Goal: Transaction & Acquisition: Register for event/course

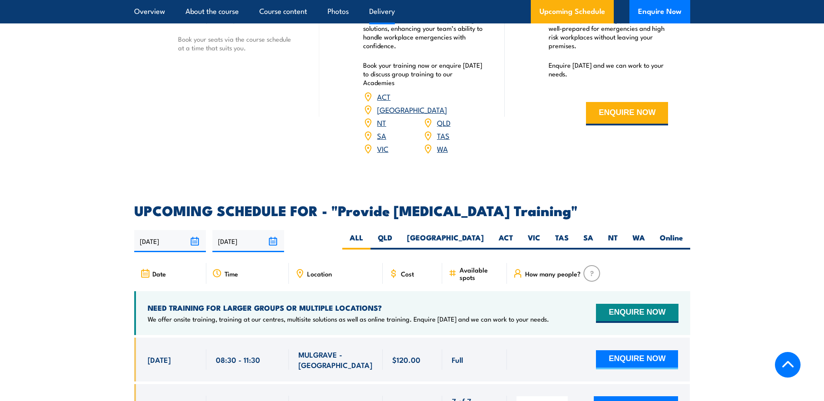
scroll to position [1477, 0]
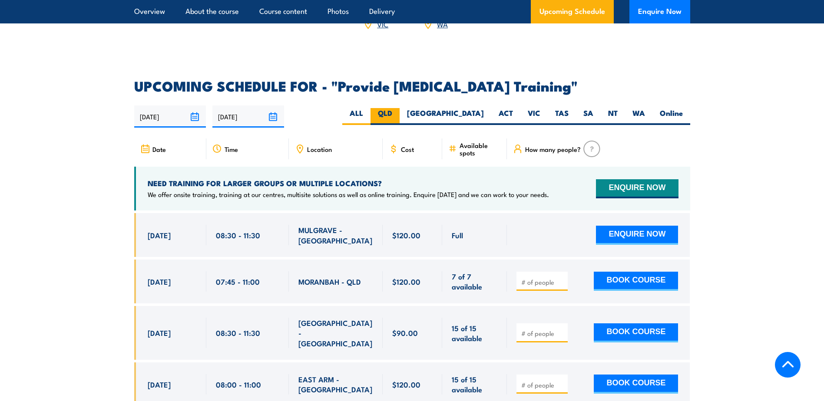
click at [400, 116] on label "QLD" at bounding box center [385, 116] width 29 height 17
click at [398, 114] on input "QLD" at bounding box center [395, 111] width 6 height 6
radio input "true"
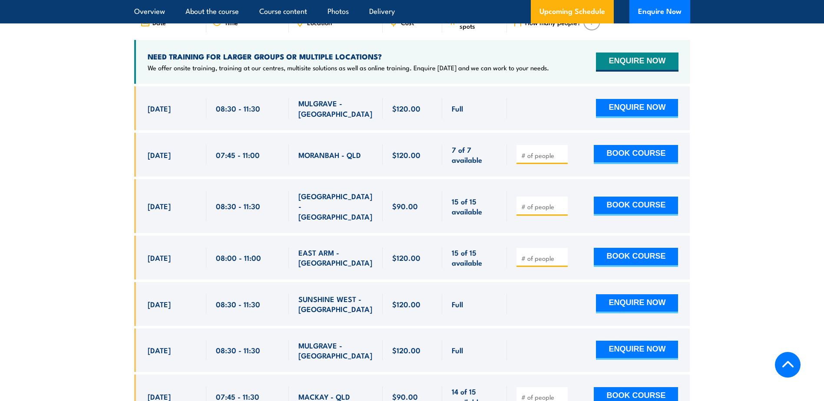
scroll to position [1607, 0]
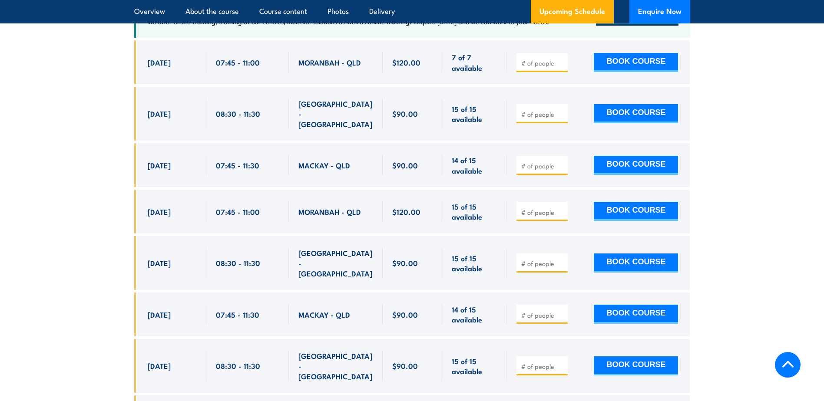
scroll to position [1607, 0]
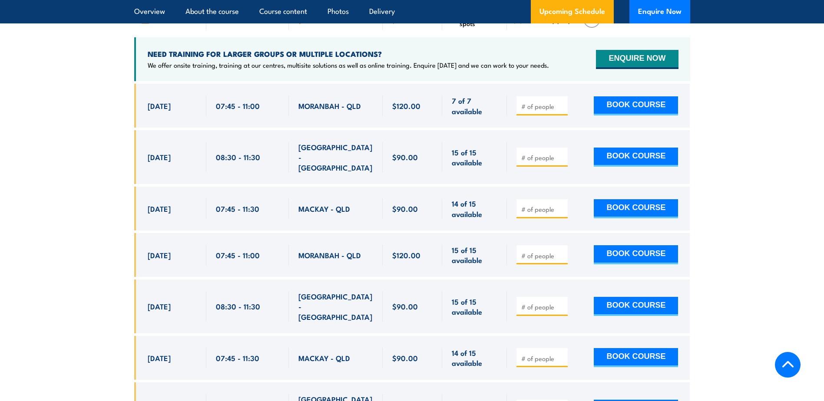
click at [535, 354] on input "number" at bounding box center [542, 358] width 43 height 9
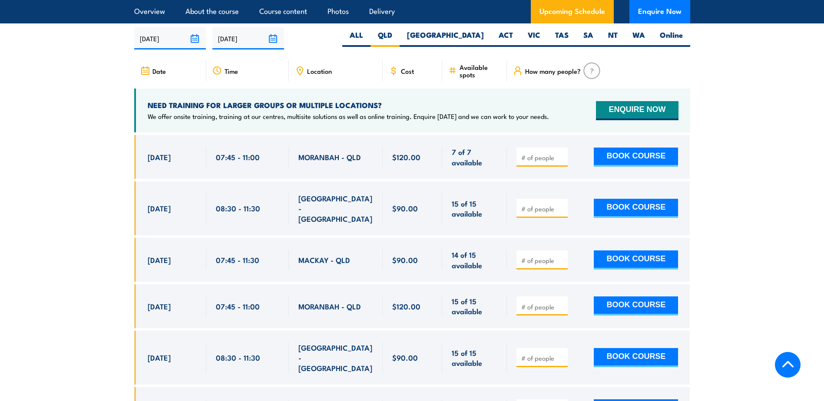
scroll to position [1563, 0]
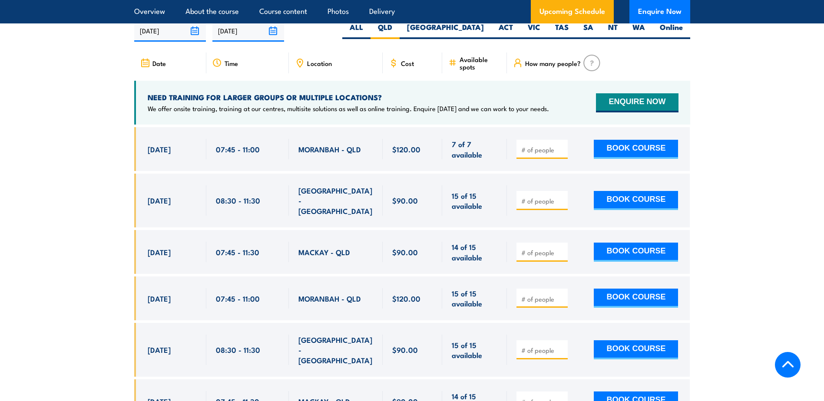
drag, startPoint x: 193, startPoint y: 391, endPoint x: 142, endPoint y: 389, distance: 50.8
click at [142, 389] on div "[DATE] 07:45 - 07:45" at bounding box center [170, 402] width 72 height 44
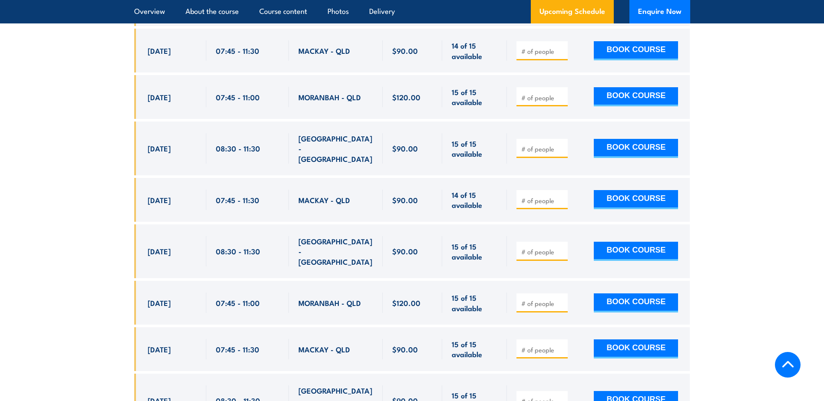
scroll to position [1780, 0]
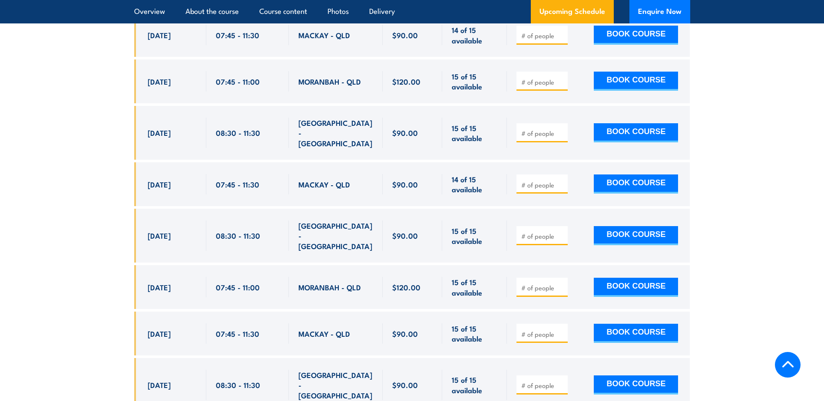
click at [547, 330] on input "number" at bounding box center [542, 334] width 43 height 9
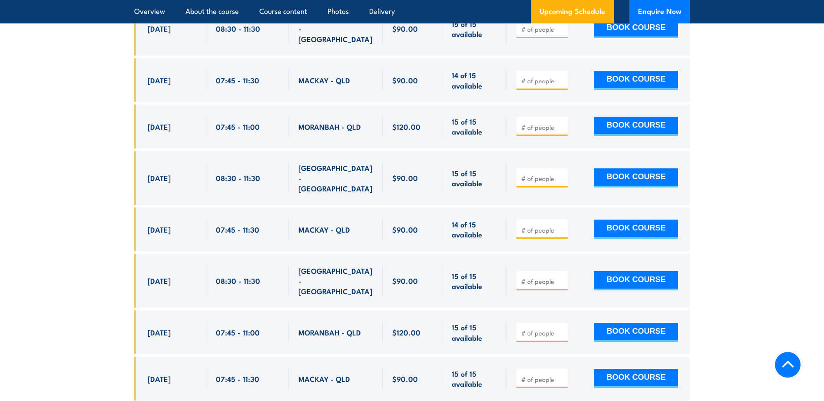
scroll to position [1650, 0]
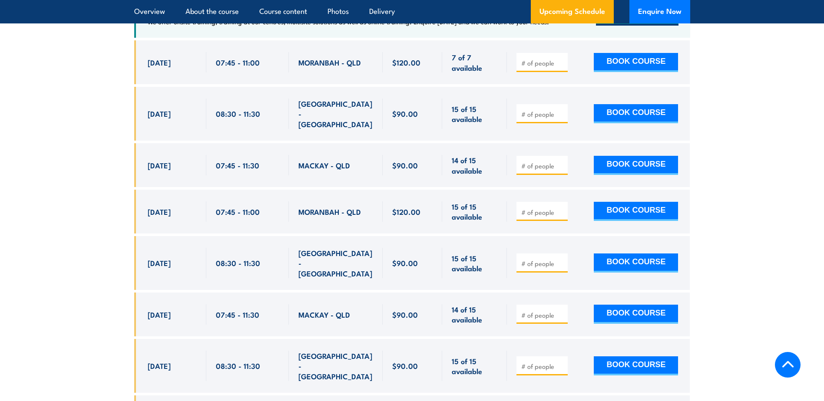
drag, startPoint x: 148, startPoint y: 162, endPoint x: 530, endPoint y: 156, distance: 382.3
click at [530, 156] on div "[DATE] 07:45 - 07:45" at bounding box center [412, 165] width 556 height 44
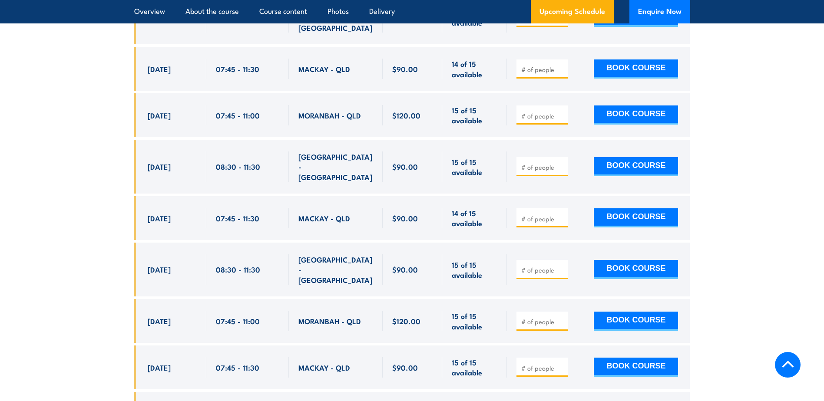
scroll to position [1780, 0]
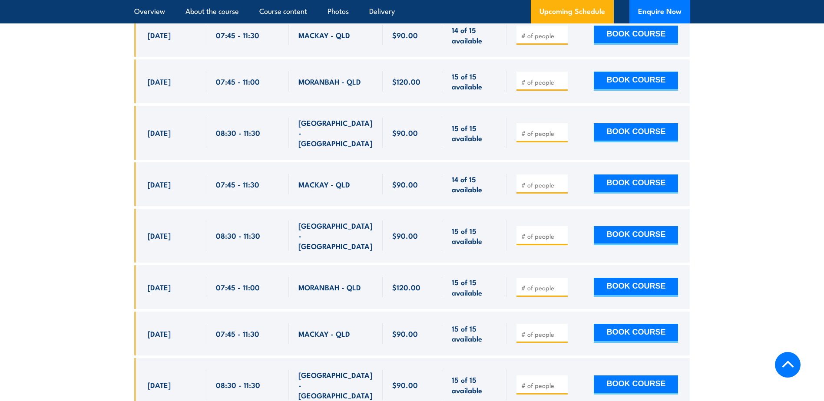
drag, startPoint x: 189, startPoint y: 316, endPoint x: 138, endPoint y: 311, distance: 51.1
click at [138, 312] on div "28 Nov, 2025, 07:45 - 07:45" at bounding box center [170, 334] width 72 height 44
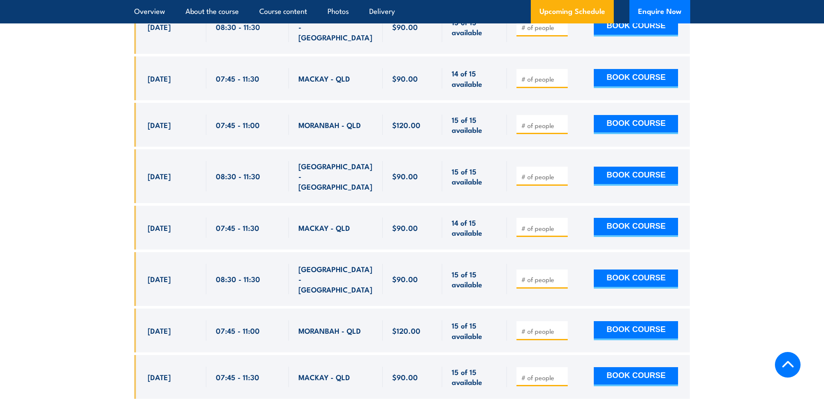
click at [548, 79] on input "number" at bounding box center [542, 79] width 43 height 9
type input "0"
type input "1"
click at [647, 74] on button "BOOK COURSE" at bounding box center [636, 78] width 84 height 19
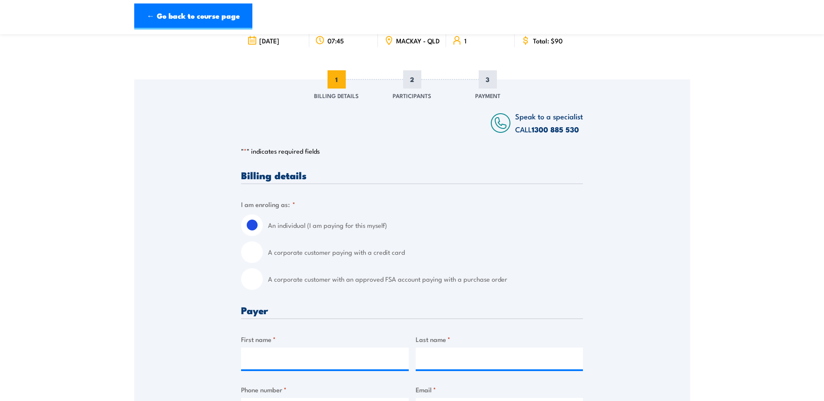
scroll to position [87, 0]
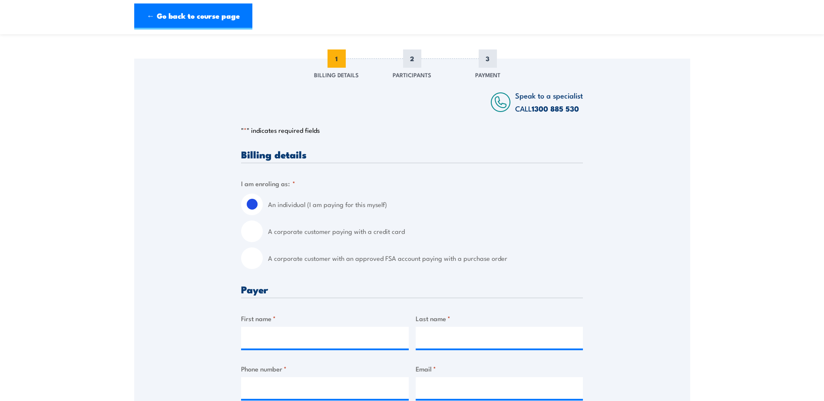
click at [291, 235] on label "A corporate customer paying with a credit card" at bounding box center [425, 232] width 315 height 22
click at [263, 235] on input "A corporate customer paying with a credit card" at bounding box center [252, 232] width 22 height 22
radio input "true"
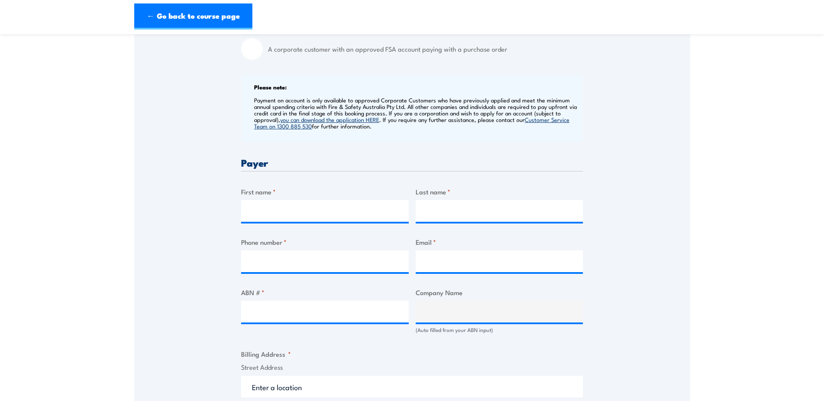
scroll to position [304, 0]
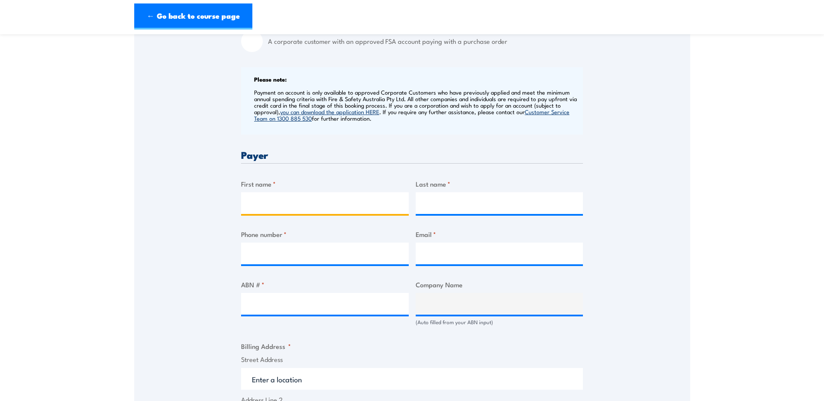
click at [325, 203] on input "First name *" at bounding box center [325, 203] width 168 height 22
type input "M"
type input "Deb"
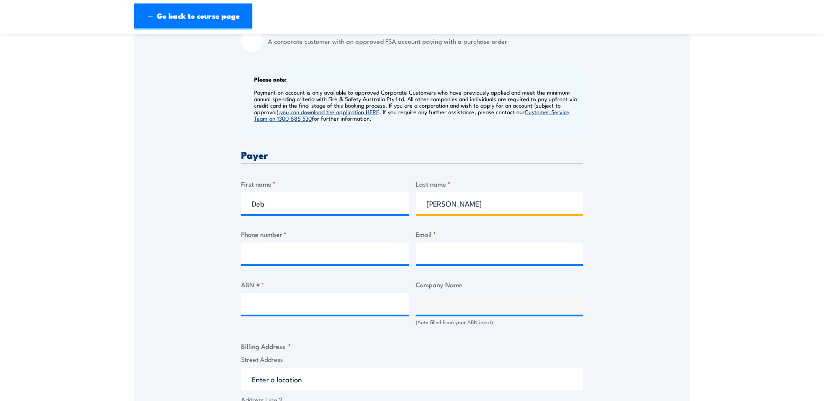
type input "Fowler"
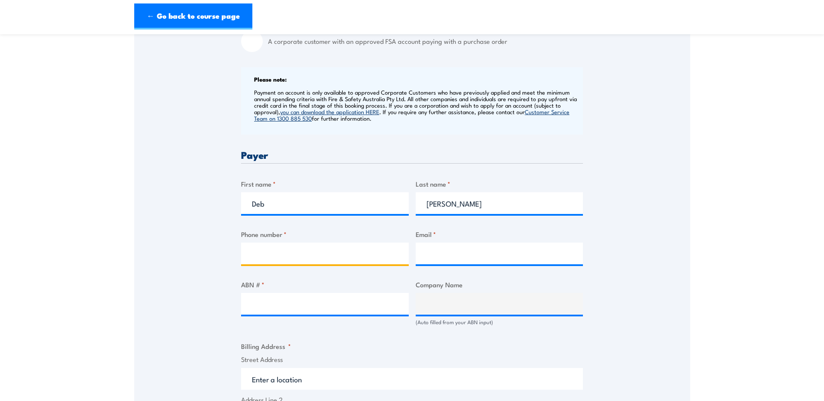
click at [334, 264] on input "Phone number *" at bounding box center [325, 254] width 168 height 22
type input "0498946270"
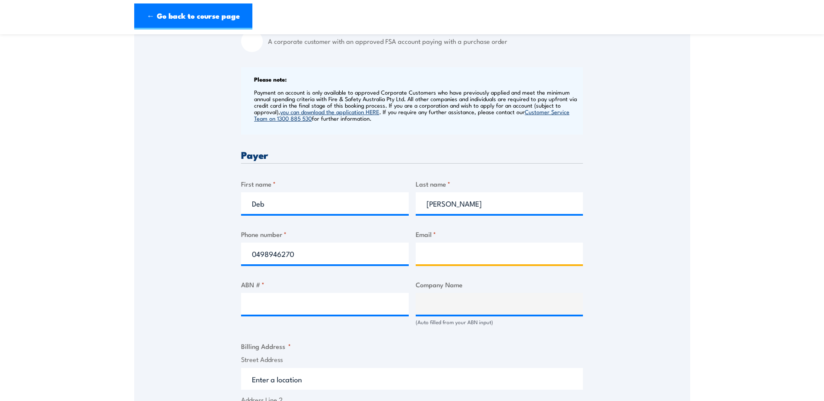
click at [519, 255] on input "Email *" at bounding box center [500, 254] width 168 height 22
paste input "dfowler@penskeanz.com"
click at [427, 262] on input "dfowler@penskeanz.com" at bounding box center [500, 254] width 168 height 22
type input "dfowler@penskeanz.com"
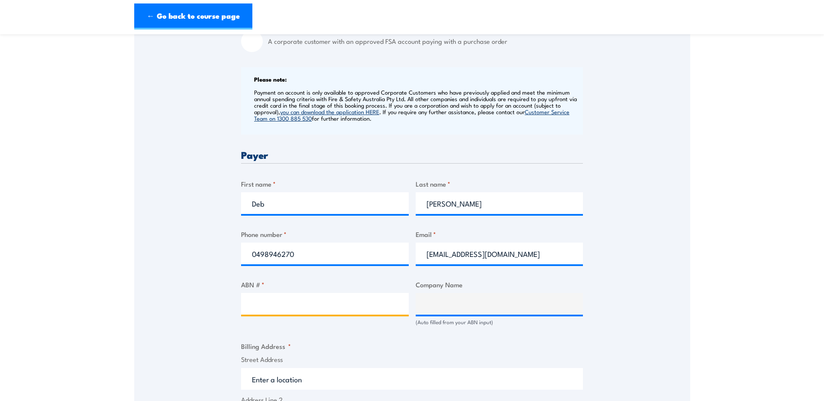
click at [311, 302] on input "ABN # *" at bounding box center [325, 304] width 168 height 22
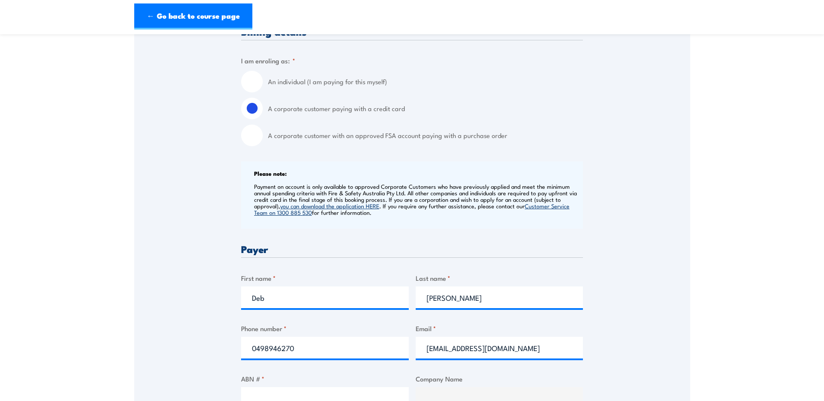
scroll to position [174, 0]
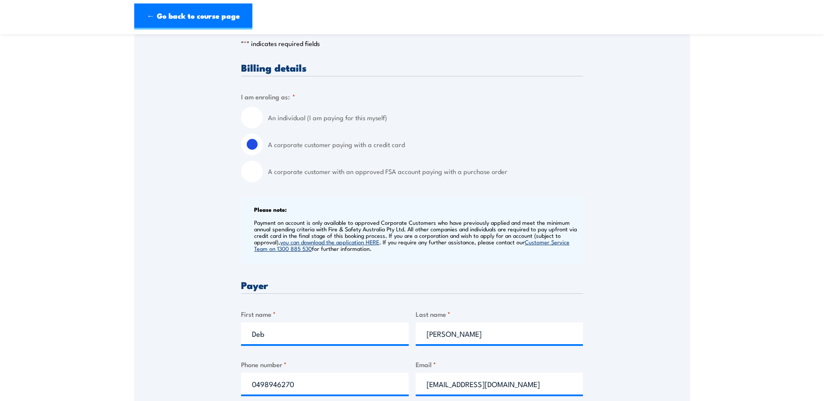
click at [334, 120] on label "An individual (I am paying for this myself)" at bounding box center [425, 118] width 315 height 22
click at [263, 120] on input "An individual (I am paying for this myself)" at bounding box center [252, 118] width 22 height 22
radio input "true"
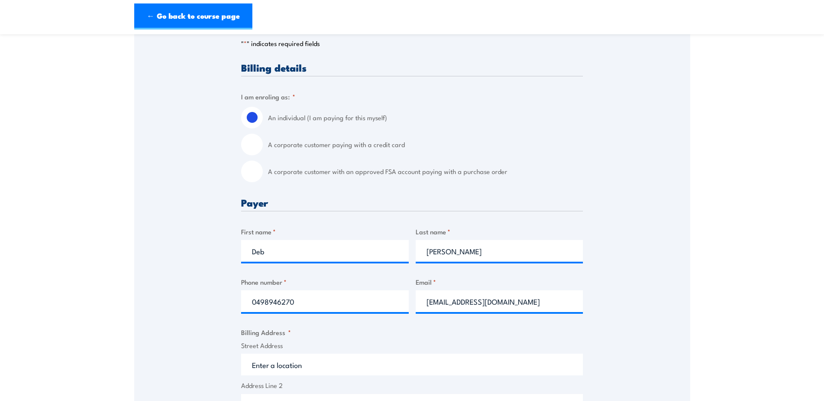
click at [320, 262] on div "Deb" at bounding box center [325, 251] width 168 height 22
drag, startPoint x: 310, startPoint y: 258, endPoint x: 212, endPoint y: 262, distance: 98.7
click at [212, 262] on div "Speak to a specialist CALL 1300 885 530 CALL 1300 885 530 " * " indicates requi…" at bounding box center [412, 367] width 556 height 791
click at [663, 272] on div "Speak to a specialist CALL 1300 885 530 CALL 1300 885 530 " * " indicates requi…" at bounding box center [412, 367] width 556 height 791
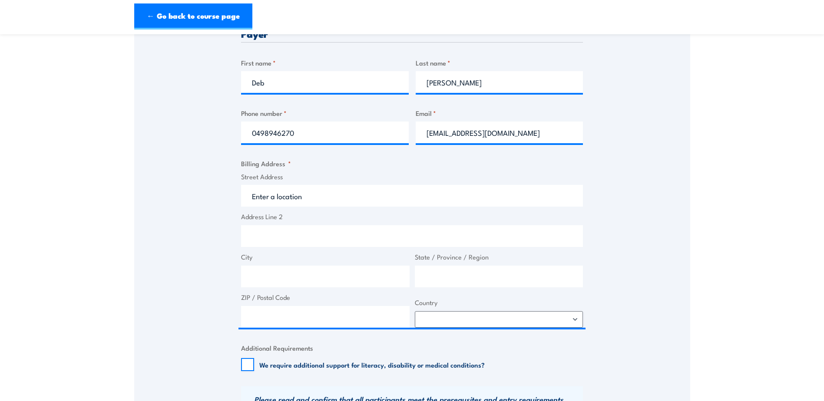
scroll to position [348, 0]
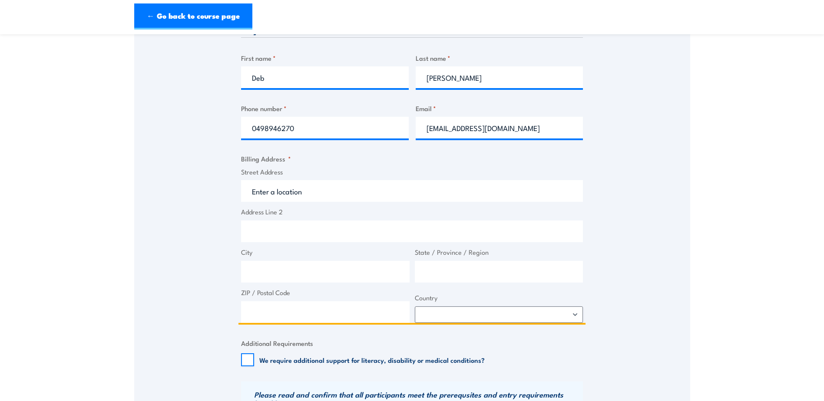
click at [321, 187] on input "Street Address" at bounding box center [412, 191] width 342 height 22
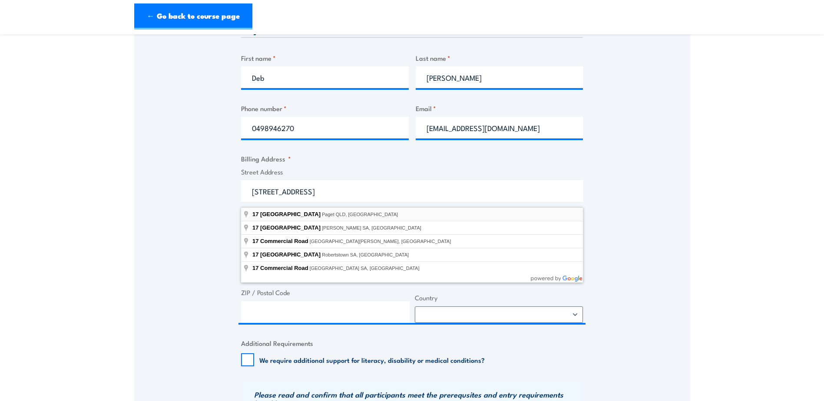
type input "17 Commercial Avenue, Paget QLD, Australia"
type input "17 Commercial Ave"
type input "Paget"
type input "Queensland"
type input "4740"
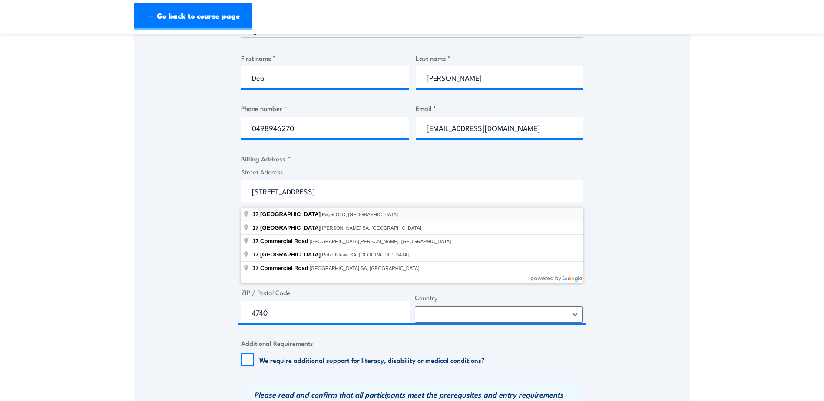
select select "Australia"
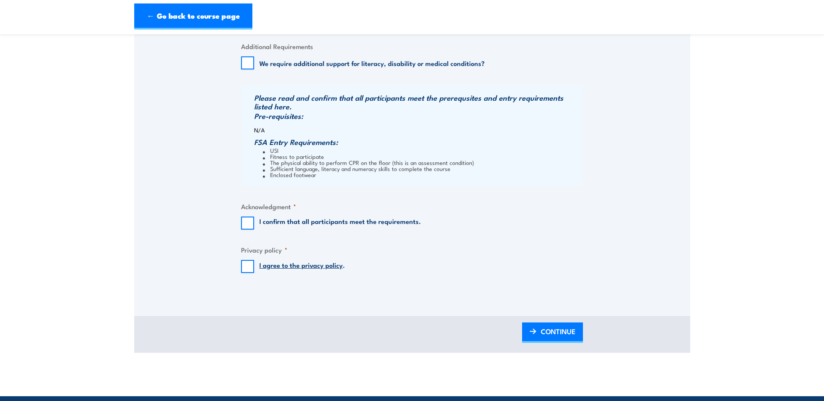
scroll to position [652, 0]
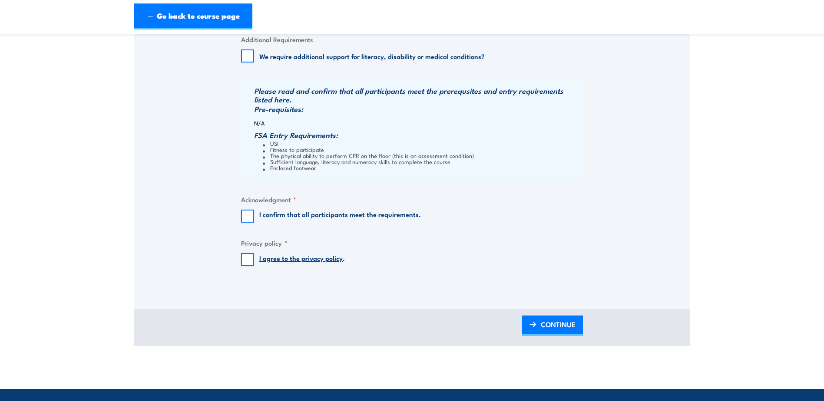
click at [335, 222] on label "I confirm that all participants meet the requirements." at bounding box center [340, 216] width 162 height 13
click at [254, 222] on input "I confirm that all participants meet the requirements." at bounding box center [247, 216] width 13 height 13
checkbox input "true"
click at [246, 266] on input "I agree to the privacy policy ." at bounding box center [247, 259] width 13 height 13
checkbox input "true"
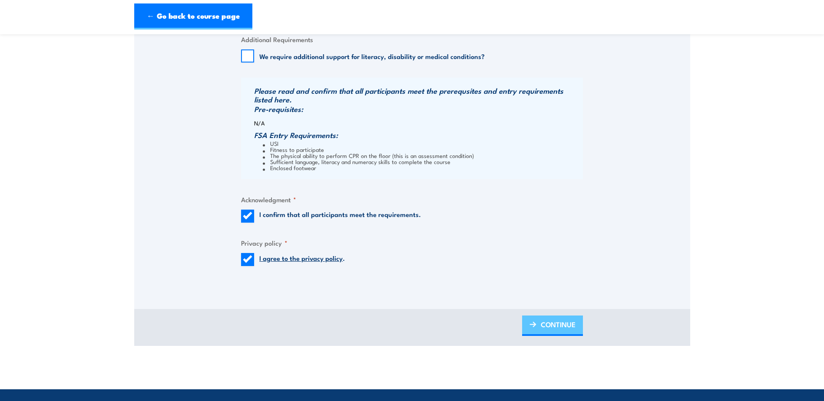
click at [564, 331] on span "CONTINUE" at bounding box center [558, 324] width 35 height 23
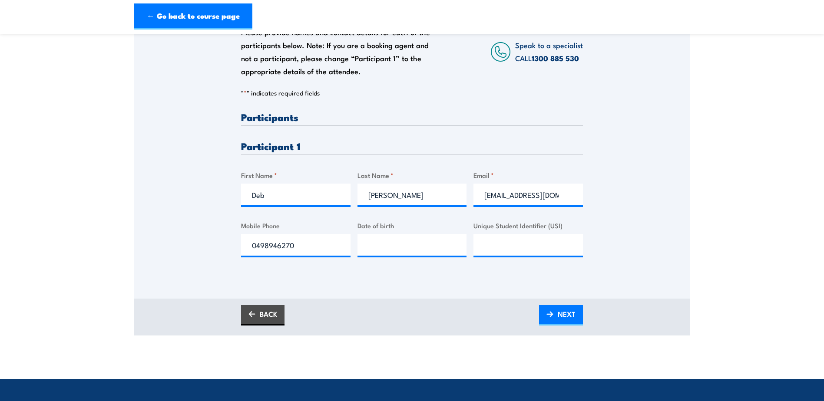
scroll to position [174, 0]
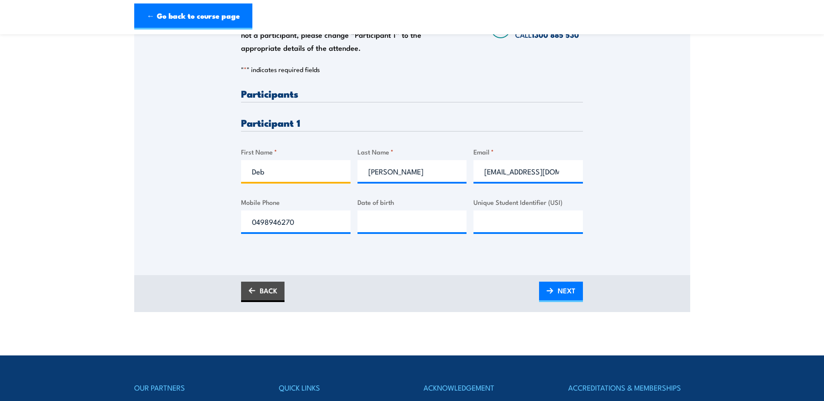
click at [265, 176] on input "Deb" at bounding box center [295, 171] width 109 height 22
drag, startPoint x: 270, startPoint y: 179, endPoint x: 177, endPoint y: 172, distance: 93.2
click at [177, 172] on div "Please provide names and contact details for each of the participants below. No…" at bounding box center [412, 111] width 556 height 279
type input "Mikielly"
type input "Jewell"
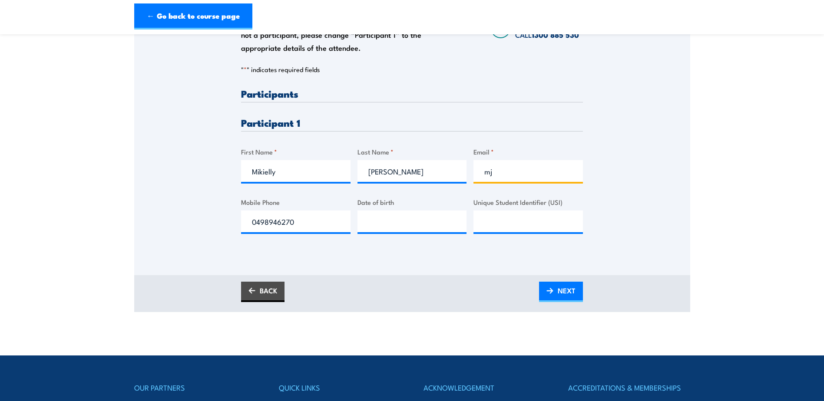
type input "m"
type input "mikiellyjewel@outlook.com.au"
drag, startPoint x: 324, startPoint y: 225, endPoint x: 44, endPoint y: 190, distance: 282.0
click at [79, 212] on section "Provide cardiopulmonary resuscitation Training 1 "" at bounding box center [412, 91] width 824 height 443
type input "0438609080"
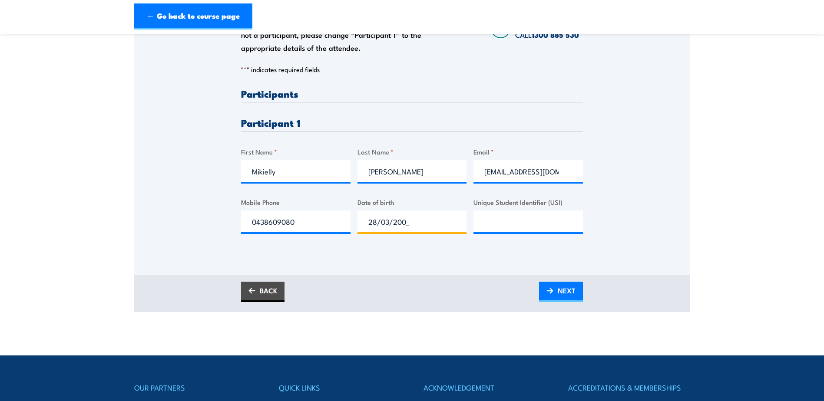
type input "28/03/2002"
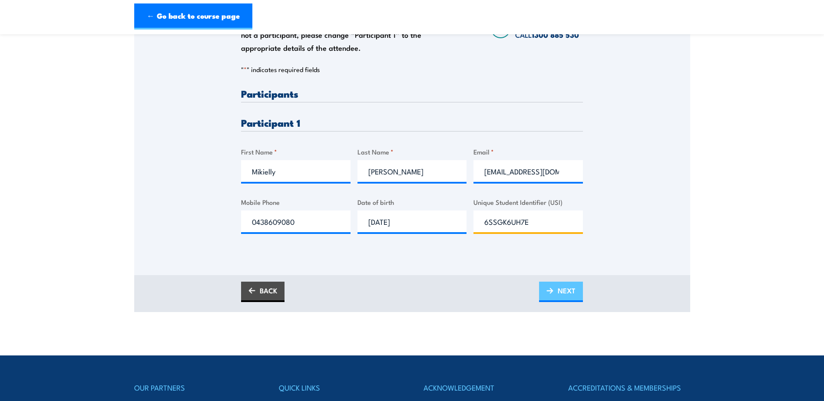
type input "6SSGK6UH7E"
click at [560, 291] on span "NEXT" at bounding box center [567, 290] width 18 height 23
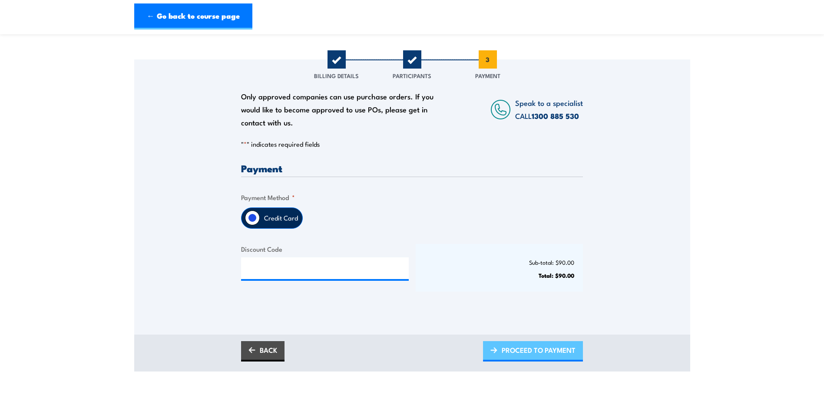
scroll to position [87, 0]
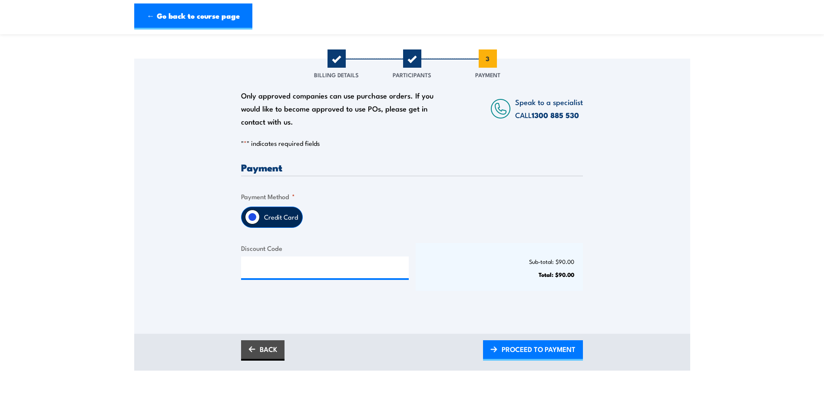
click at [361, 291] on div "Discount Code" at bounding box center [325, 267] width 168 height 48
click at [264, 216] on label "Credit Card" at bounding box center [281, 217] width 43 height 20
click at [260, 216] on input "Credit Card" at bounding box center [252, 217] width 15 height 15
click at [558, 352] on span "PROCEED TO PAYMENT" at bounding box center [539, 349] width 74 height 23
